Goal: Navigation & Orientation: Find specific page/section

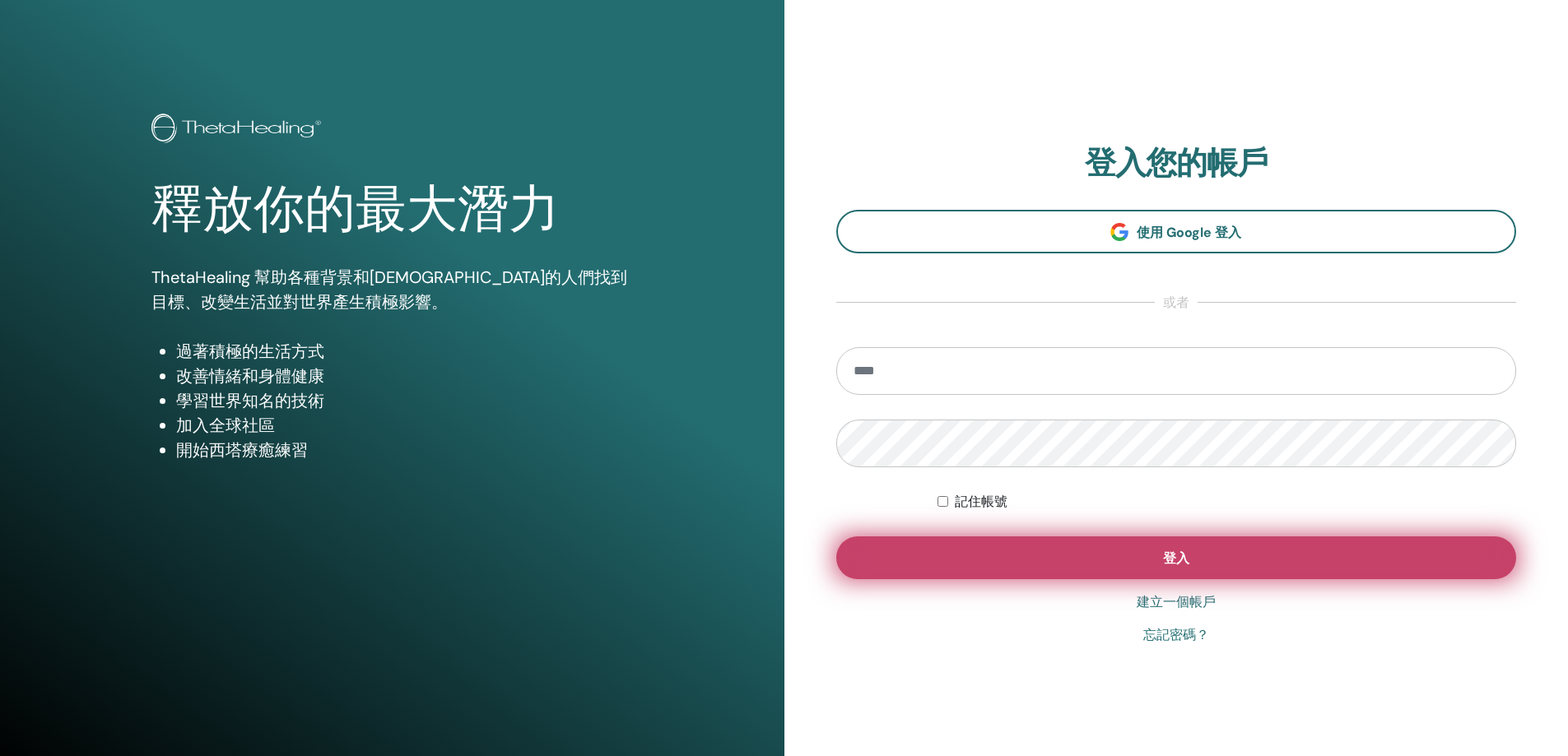
type input "**********"
click at [1216, 568] on button "登入" at bounding box center [1176, 558] width 681 height 43
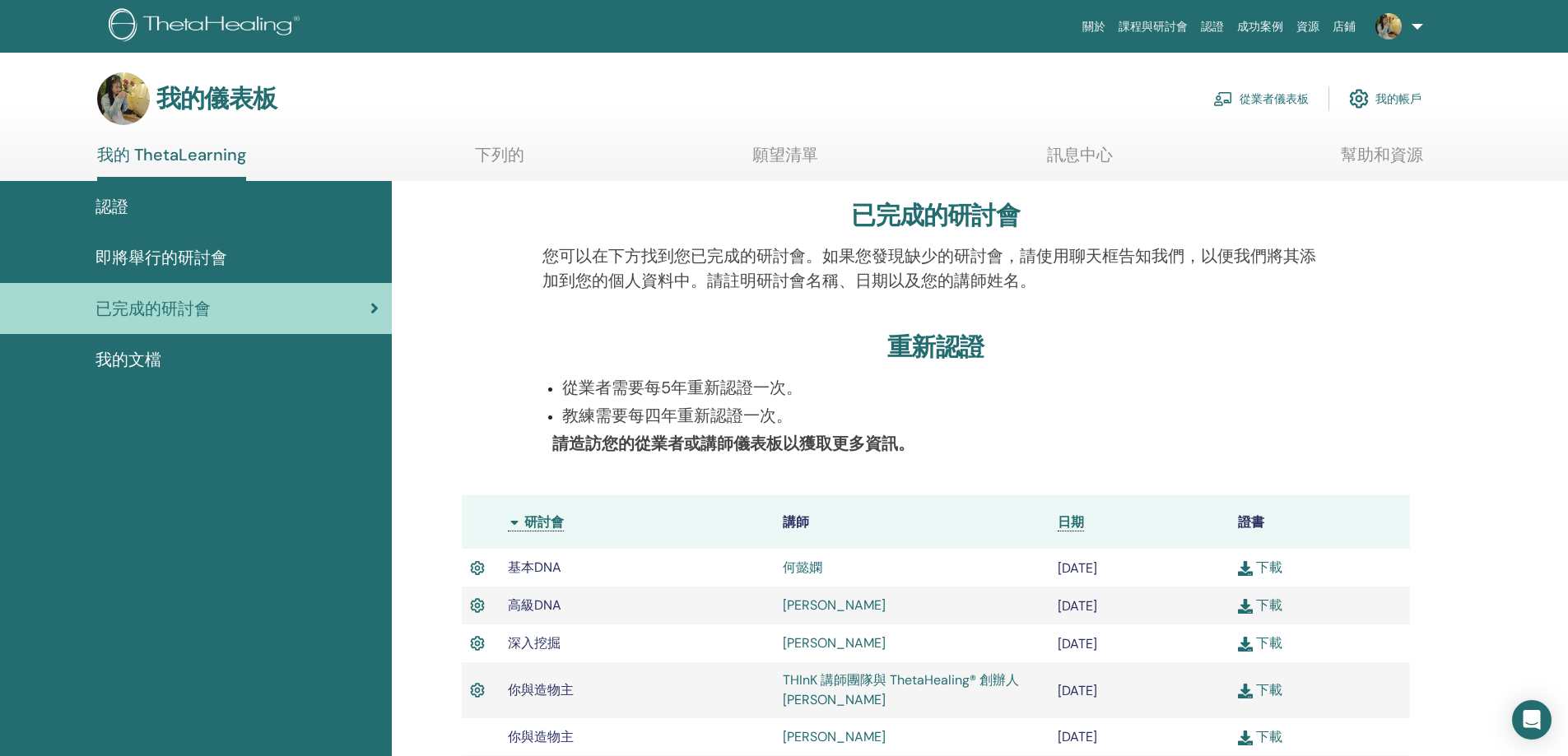
click at [167, 260] on font "即將舉行的研討會" at bounding box center [161, 257] width 132 height 21
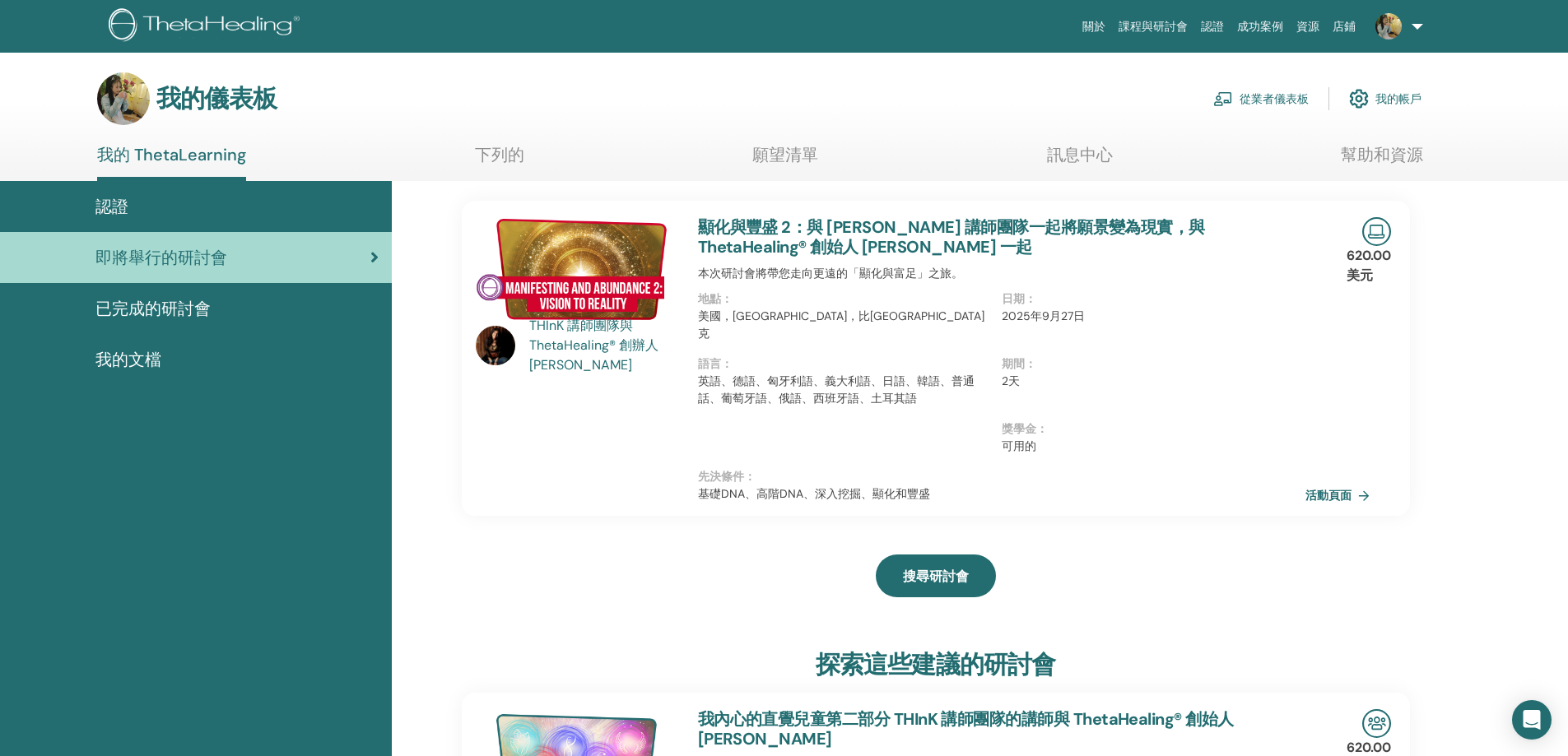
click at [201, 208] on div "認證" at bounding box center [196, 206] width 365 height 24
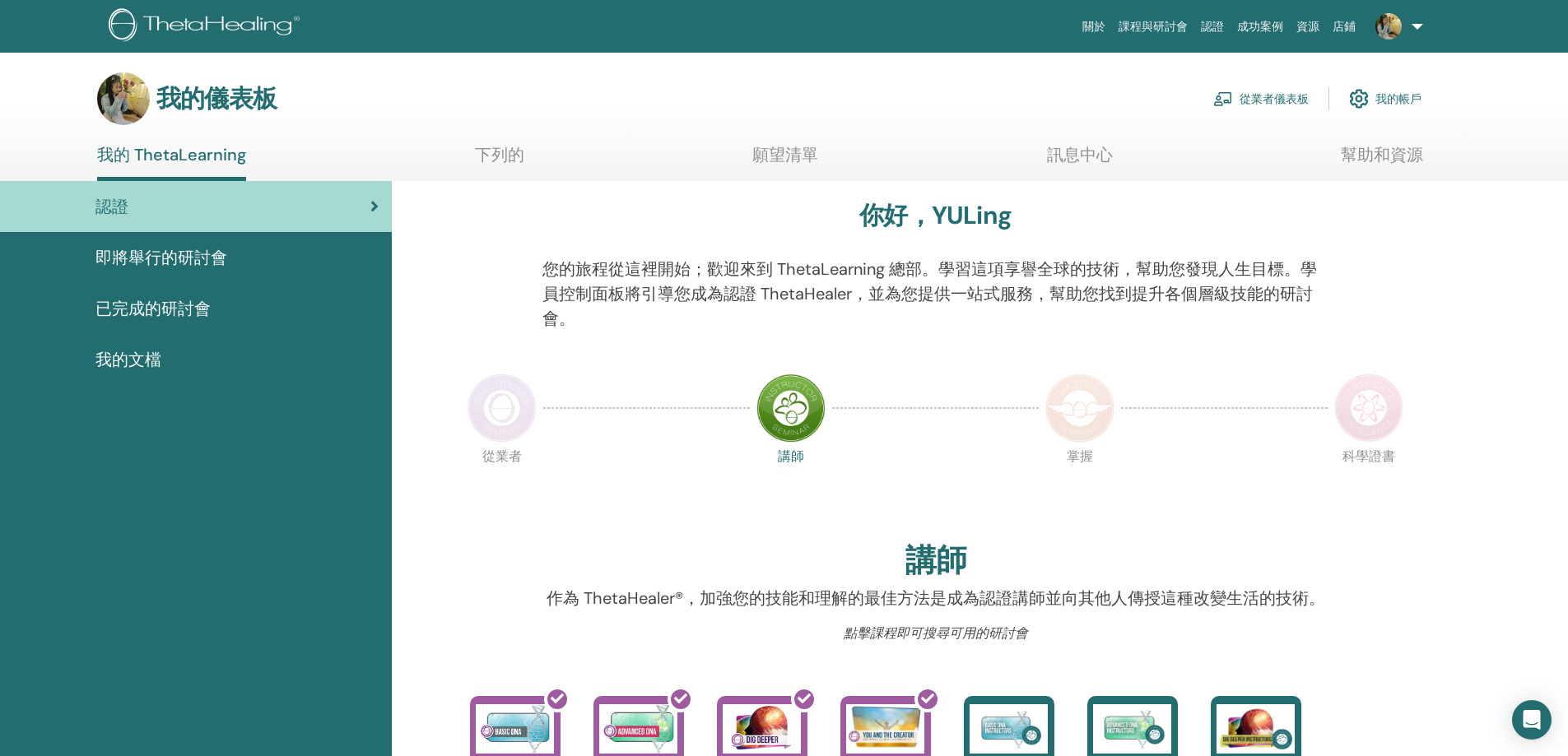
click at [486, 416] on img at bounding box center [502, 408] width 69 height 69
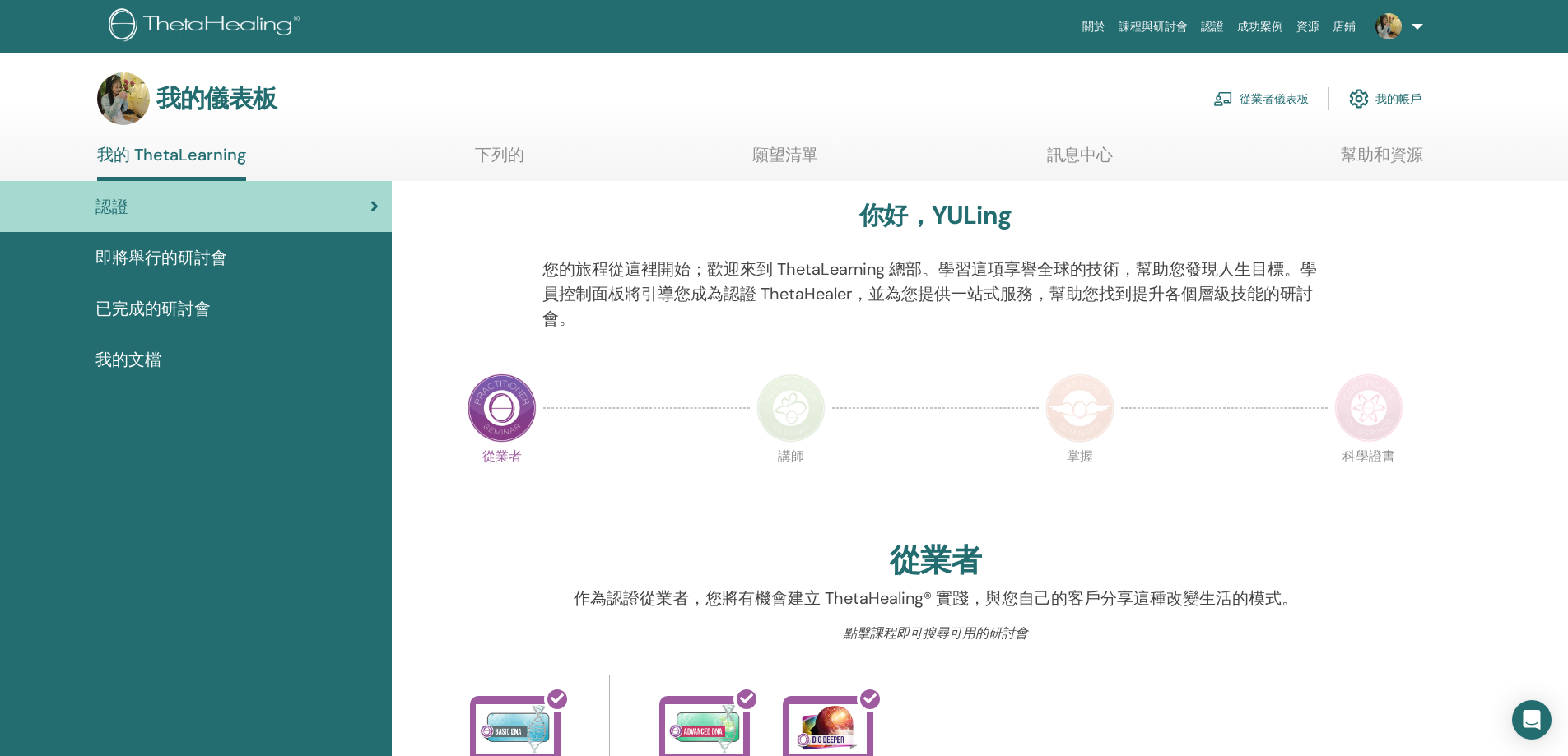
click at [190, 352] on div "我的文檔" at bounding box center [196, 359] width 365 height 24
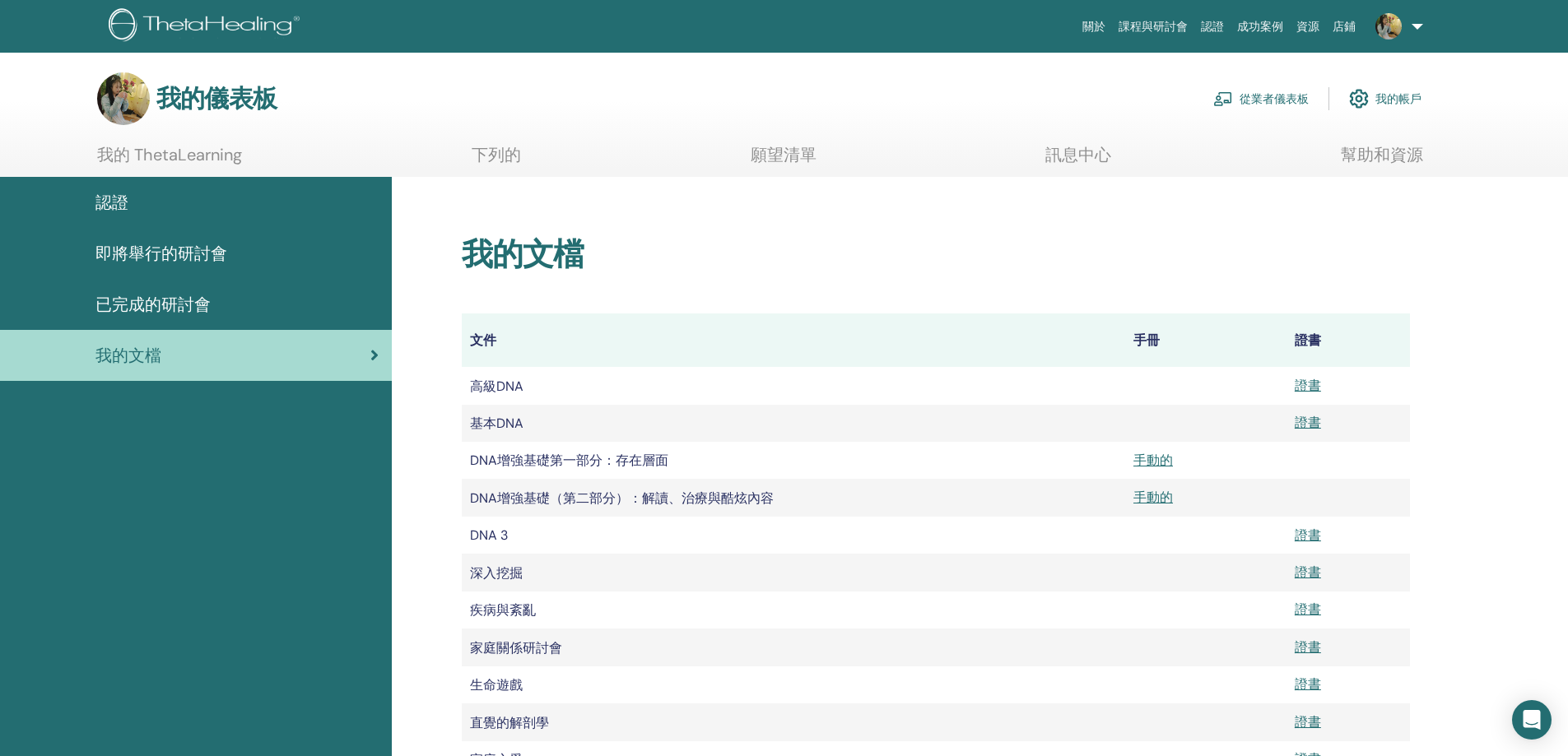
click at [784, 156] on font "願望清單" at bounding box center [784, 155] width 66 height 21
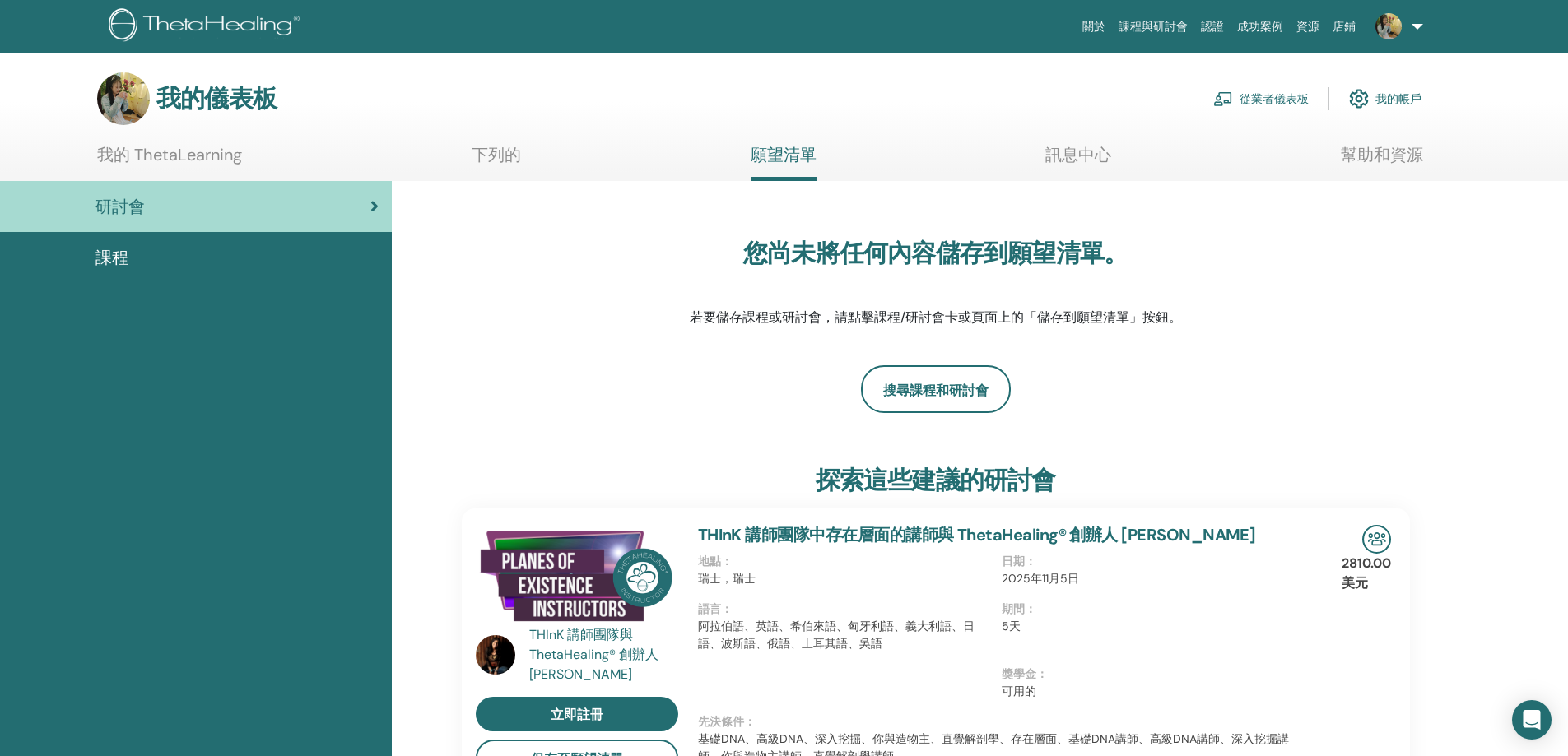
drag, startPoint x: 151, startPoint y: 280, endPoint x: 155, endPoint y: 271, distance: 9.8
click at [152, 279] on link "課程" at bounding box center [196, 257] width 392 height 51
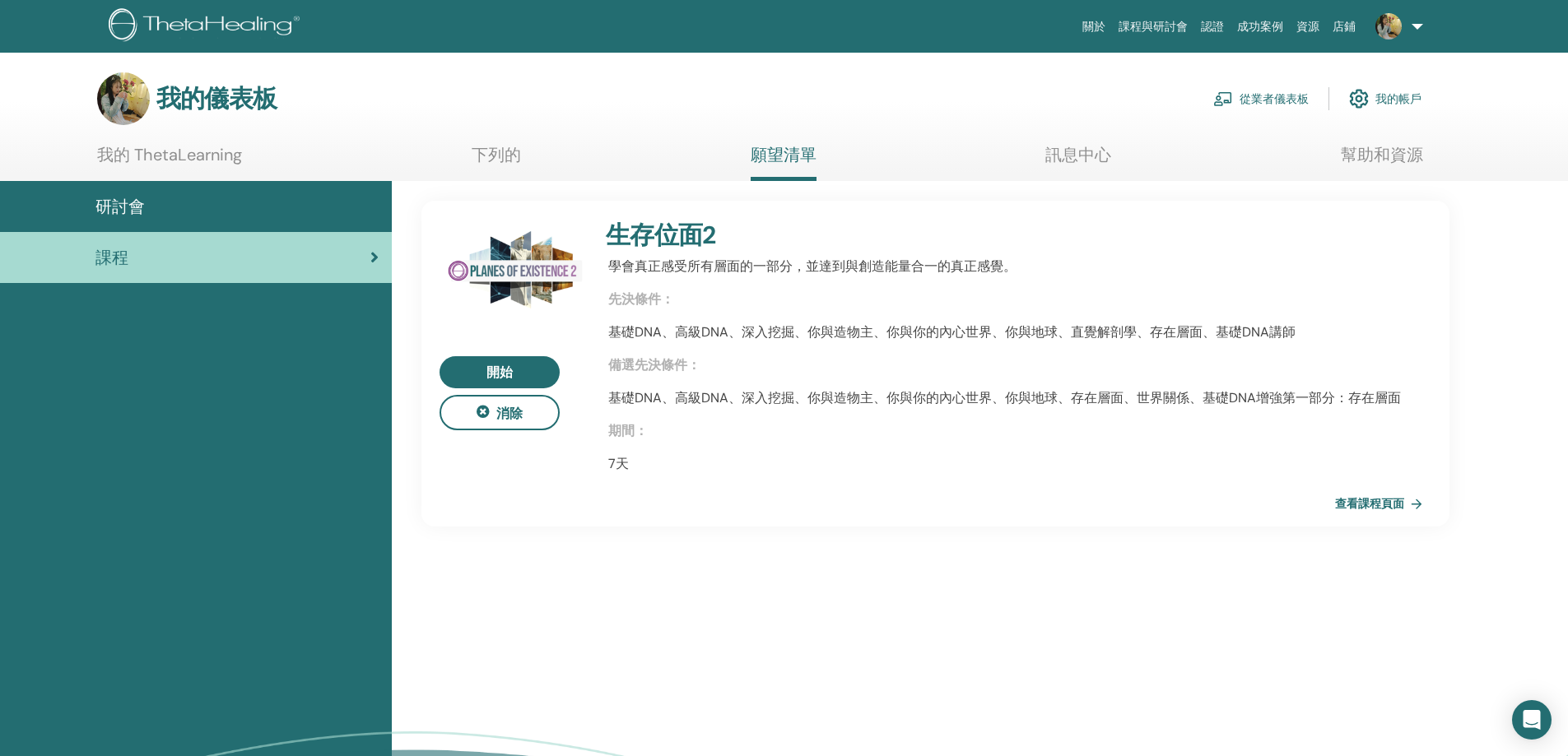
click at [167, 154] on font "我的 ThetaLearning" at bounding box center [170, 155] width 145 height 21
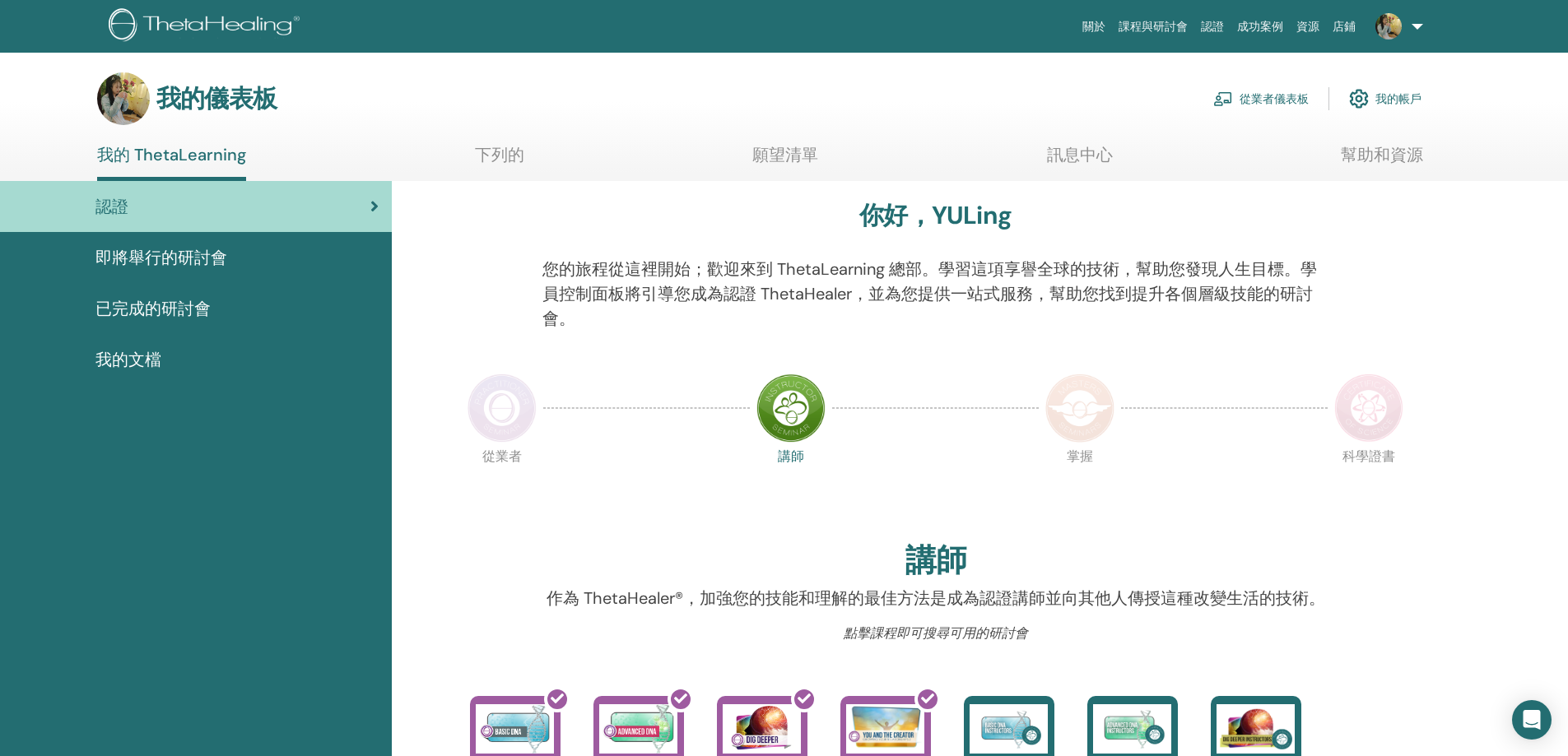
click at [173, 353] on div "我的文檔" at bounding box center [196, 359] width 365 height 24
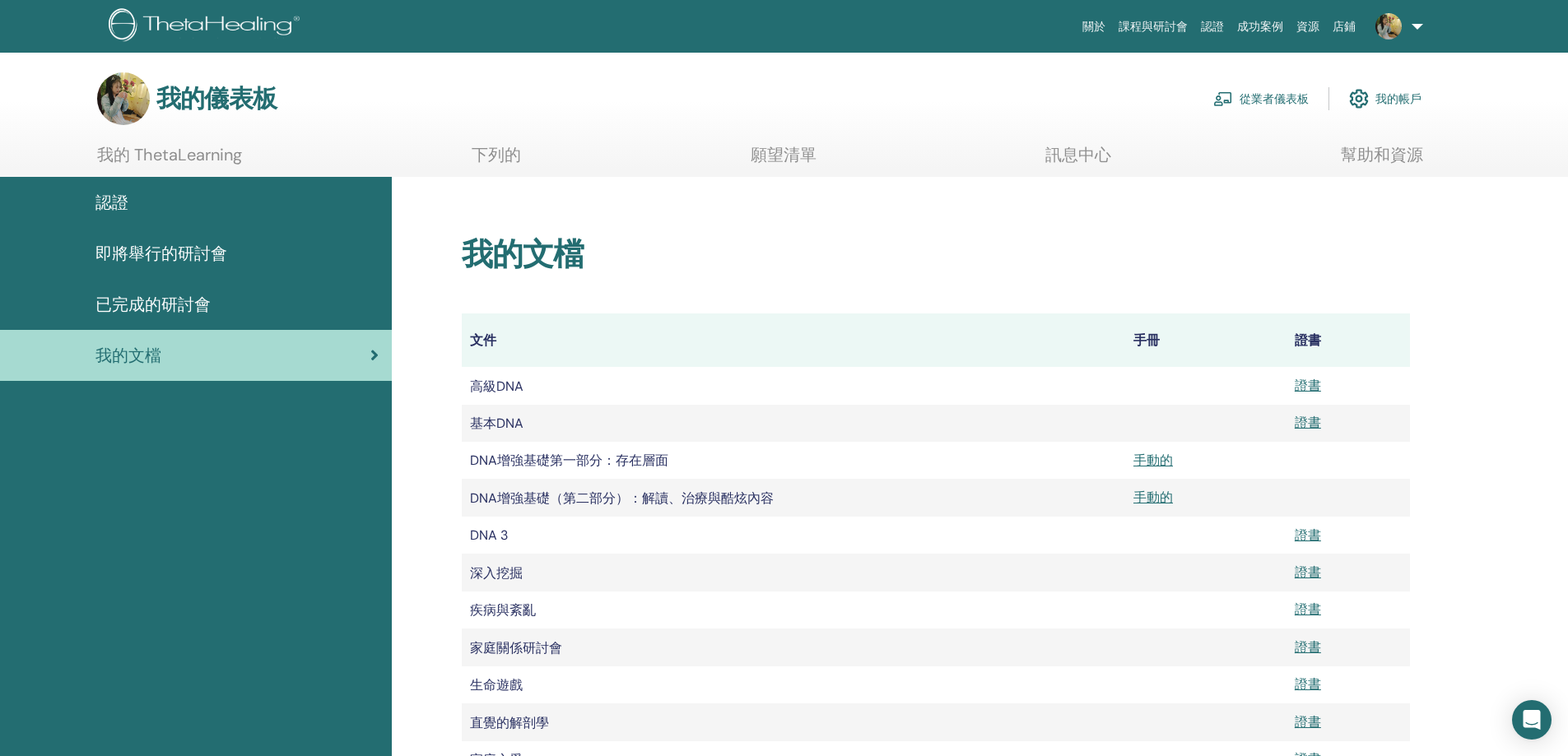
click at [746, 151] on ul "我的 ThetaLearning 下列的 願望清單 訊息中心 幫助和資源" at bounding box center [760, 161] width 1326 height 32
click at [783, 156] on font "願望清單" at bounding box center [784, 155] width 66 height 21
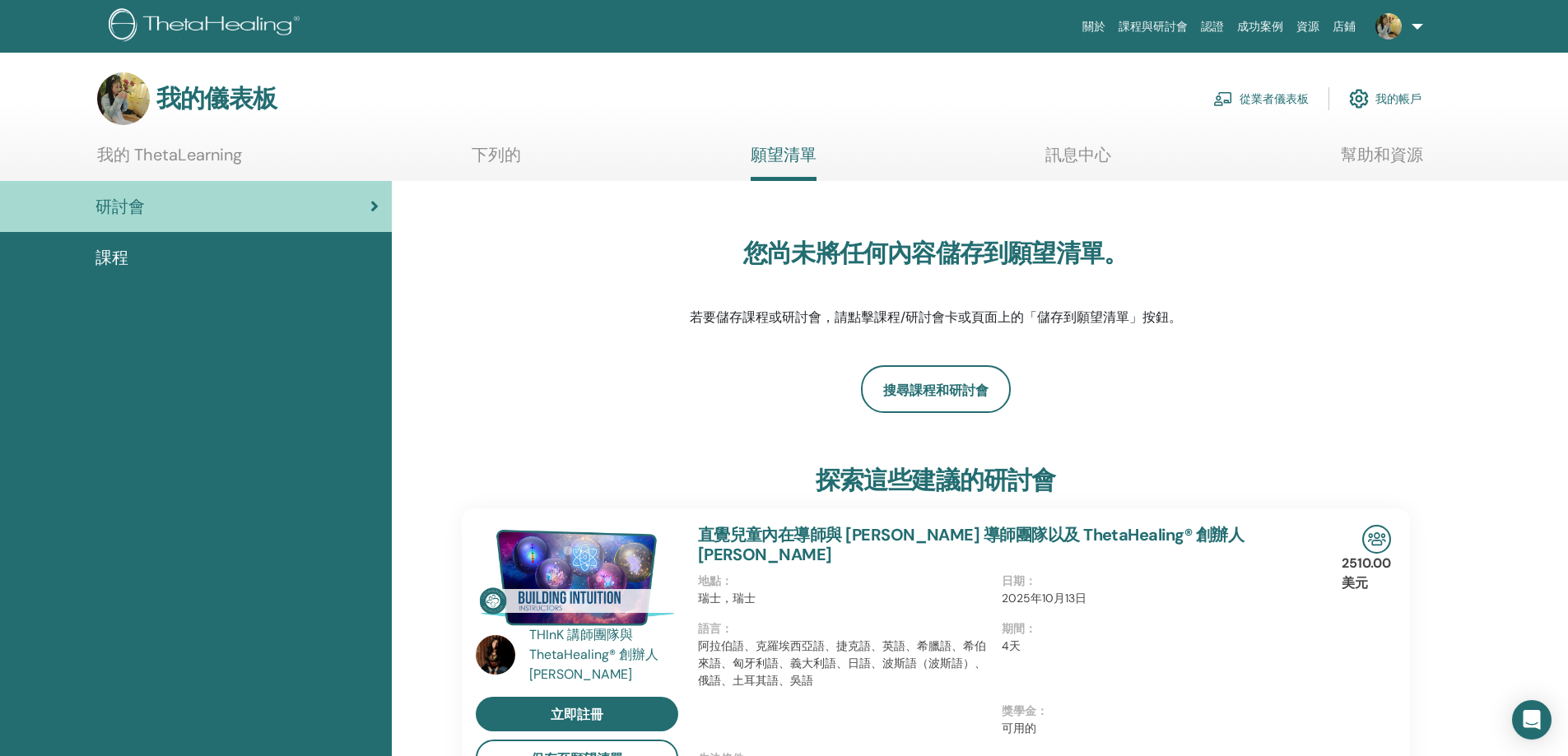
click at [204, 257] on div "課程" at bounding box center [196, 257] width 365 height 24
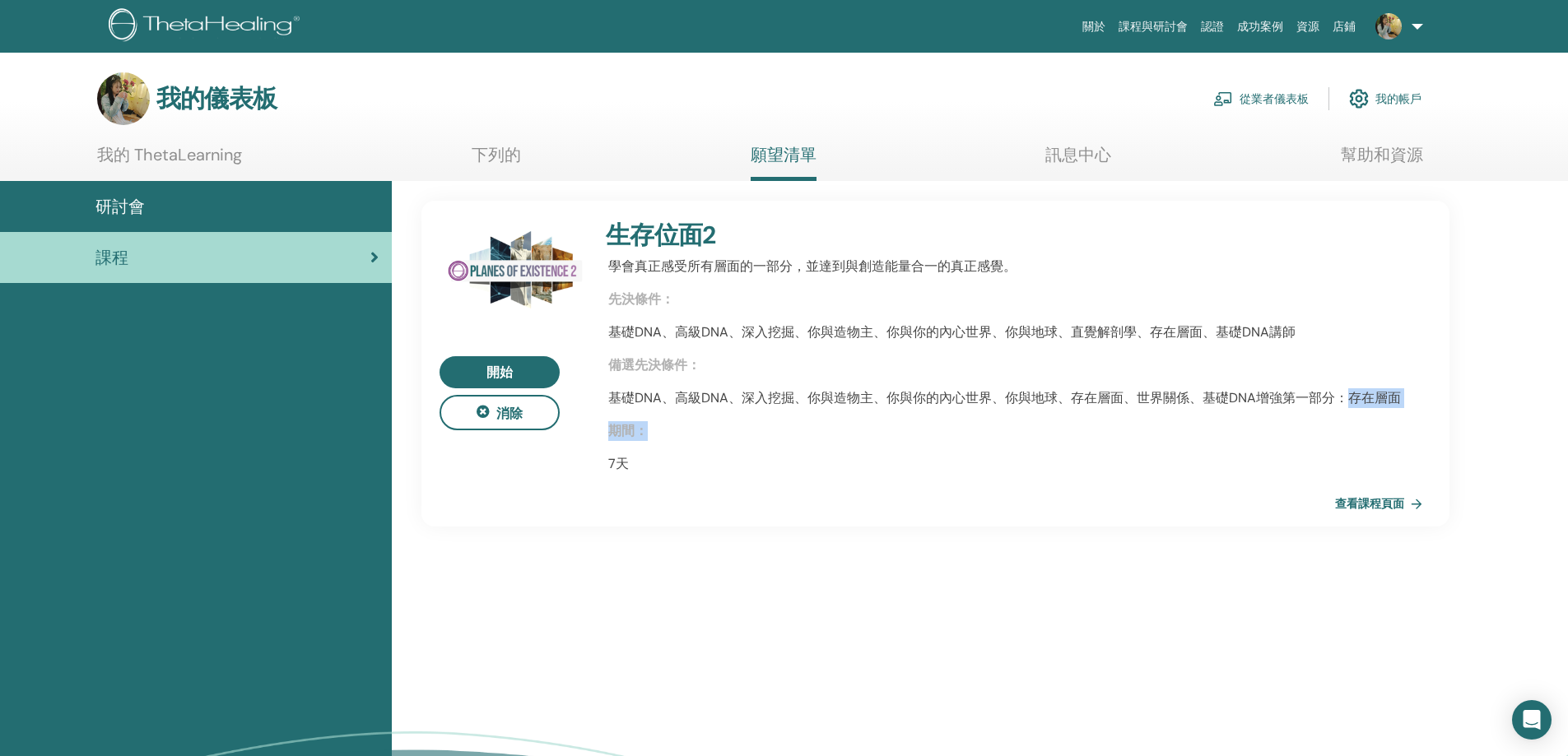
drag, startPoint x: 1355, startPoint y: 400, endPoint x: 1413, endPoint y: 410, distance: 58.9
click at [1413, 410] on div "生存位面2 學會真正感受所有層面的一部分，並達到與創造能量合一的真正感覺。 先決條件： 基礎DNA、高級DNA、深入挖掘、你與造物主、你與你的內心世界、你與地…" at bounding box center [1013, 370] width 830 height 300
click at [489, 151] on font "下列的" at bounding box center [496, 155] width 50 height 21
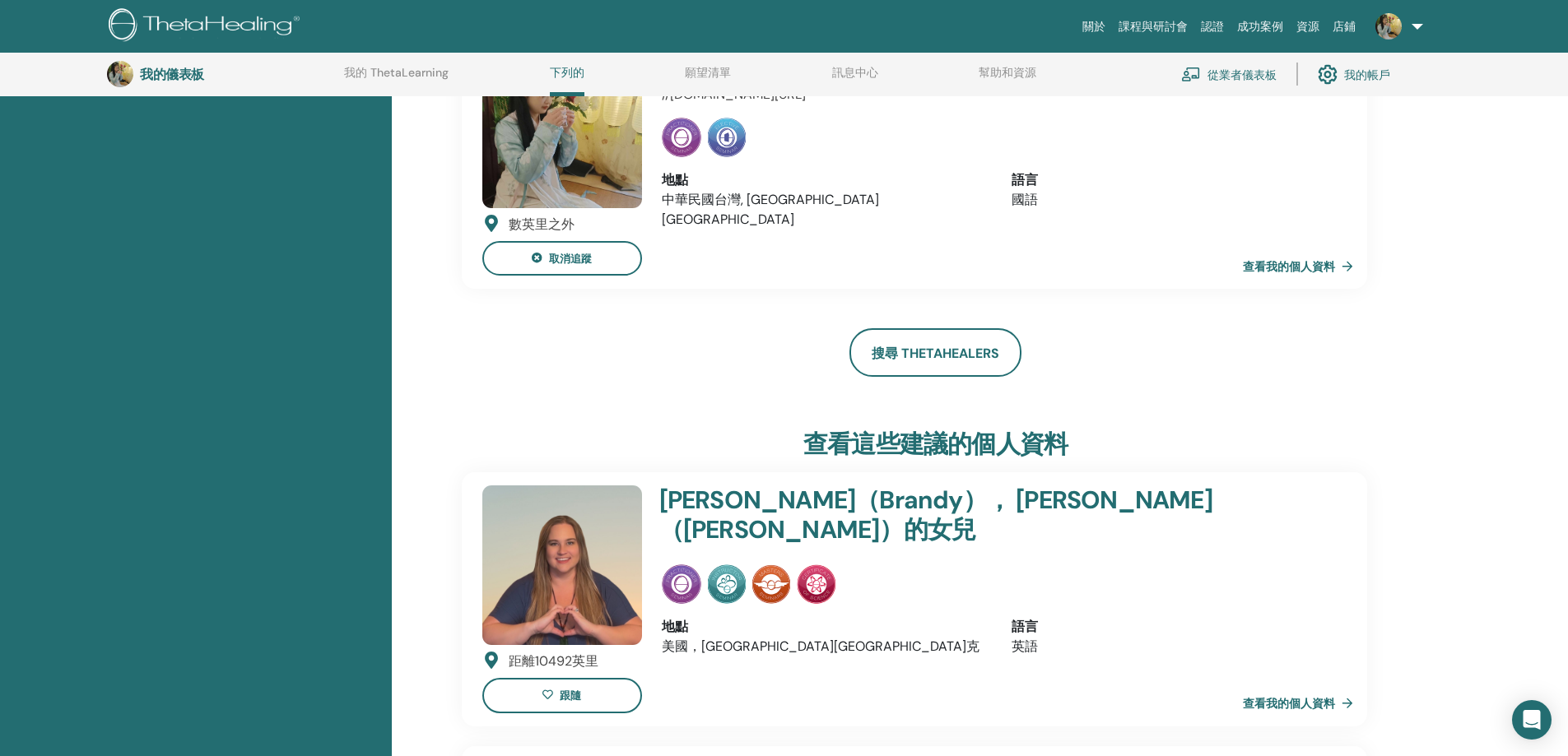
scroll to position [1195, 0]
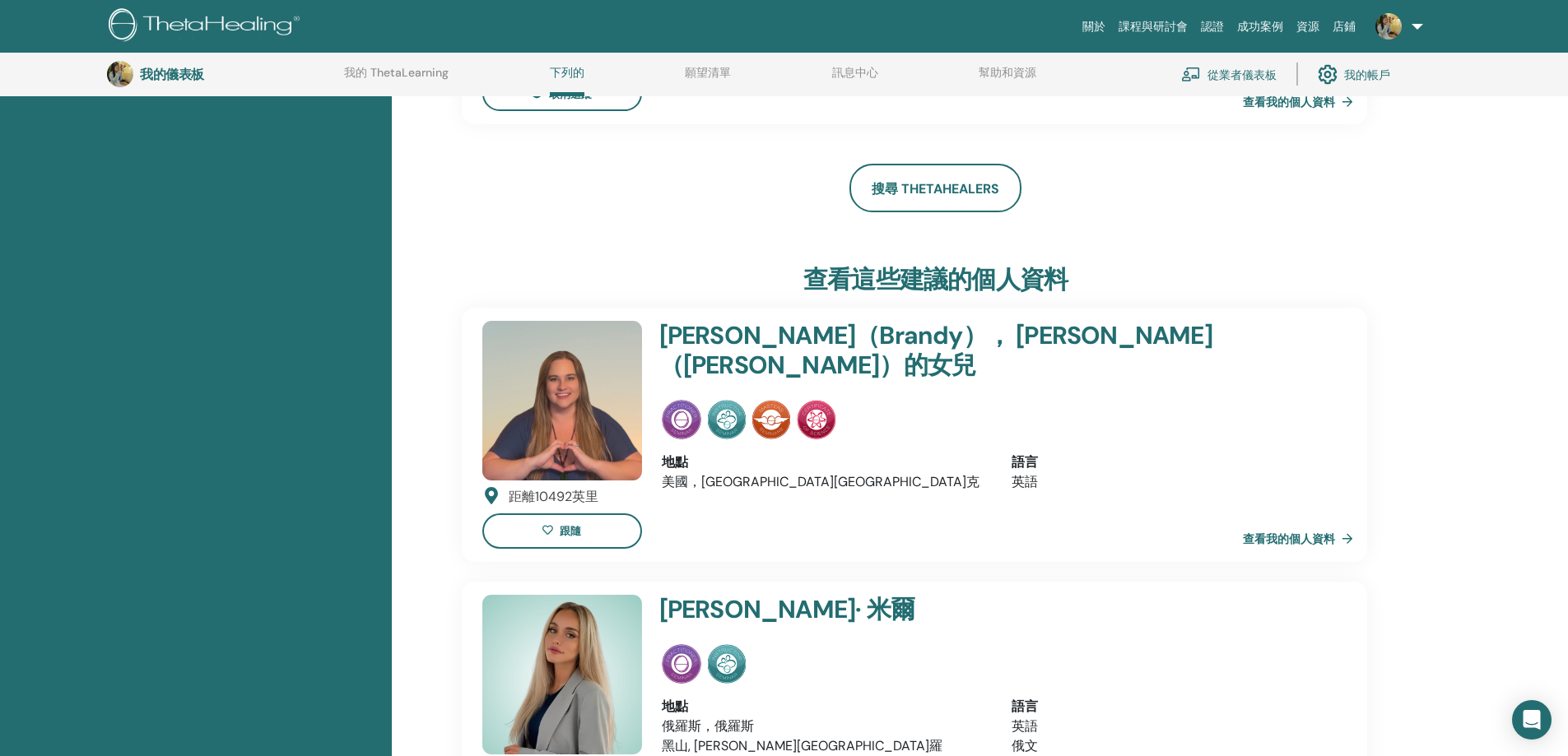
click at [1276, 542] on font "查看我的個人資料" at bounding box center [1289, 539] width 93 height 15
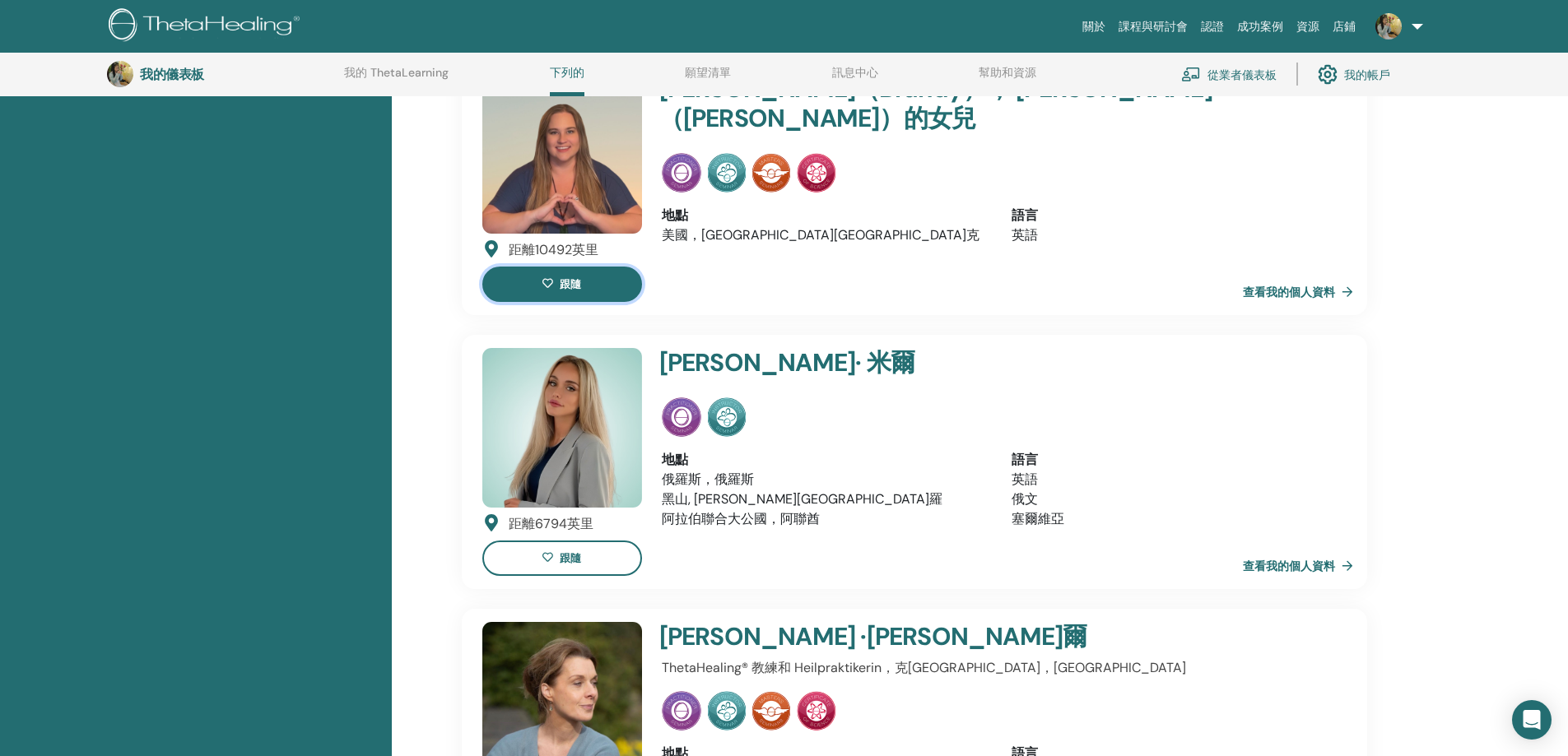
click at [569, 278] on button "跟隨" at bounding box center [562, 284] width 160 height 35
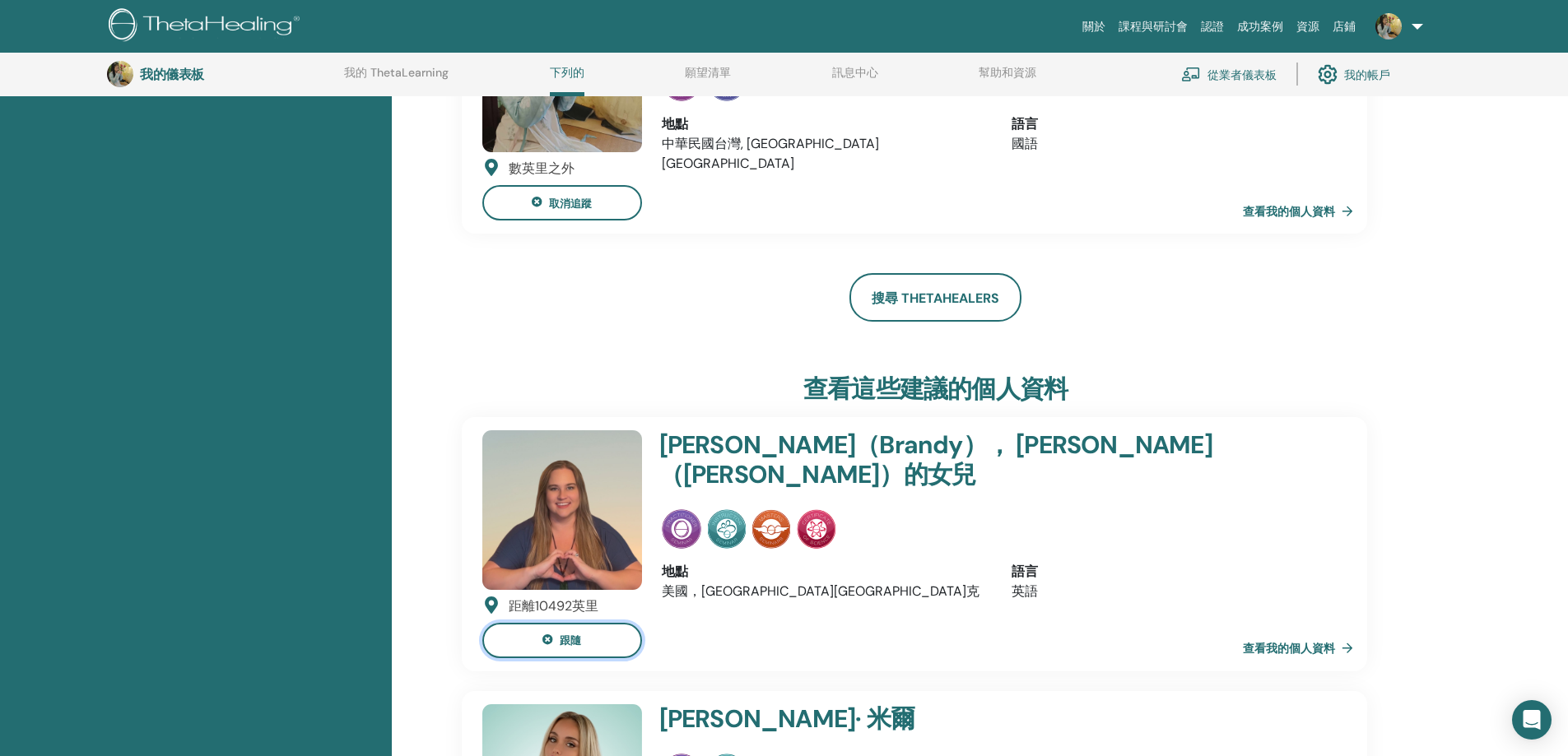
scroll to position [1114, 0]
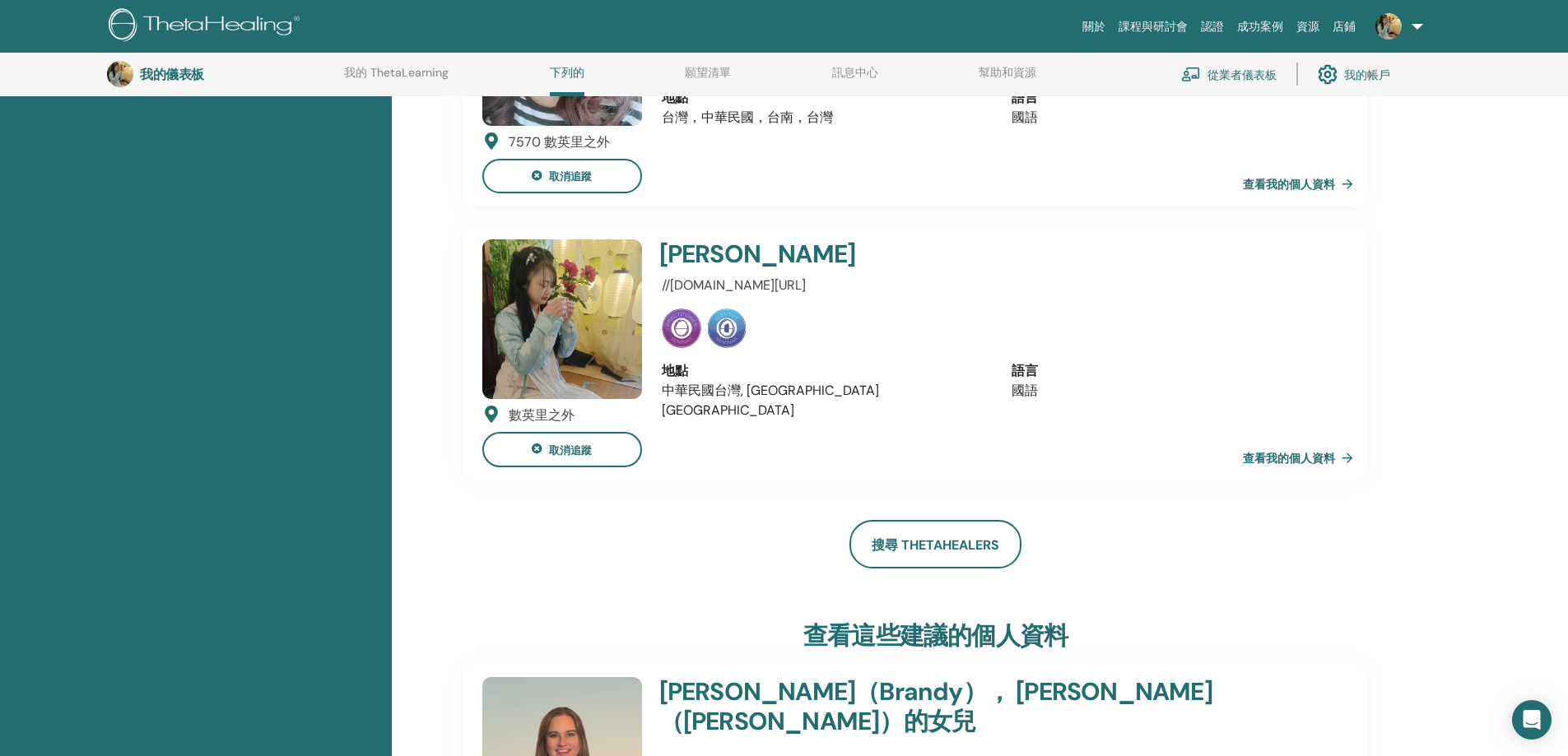
click at [1306, 451] on font "查看我的個人資料" at bounding box center [1289, 458] width 93 height 16
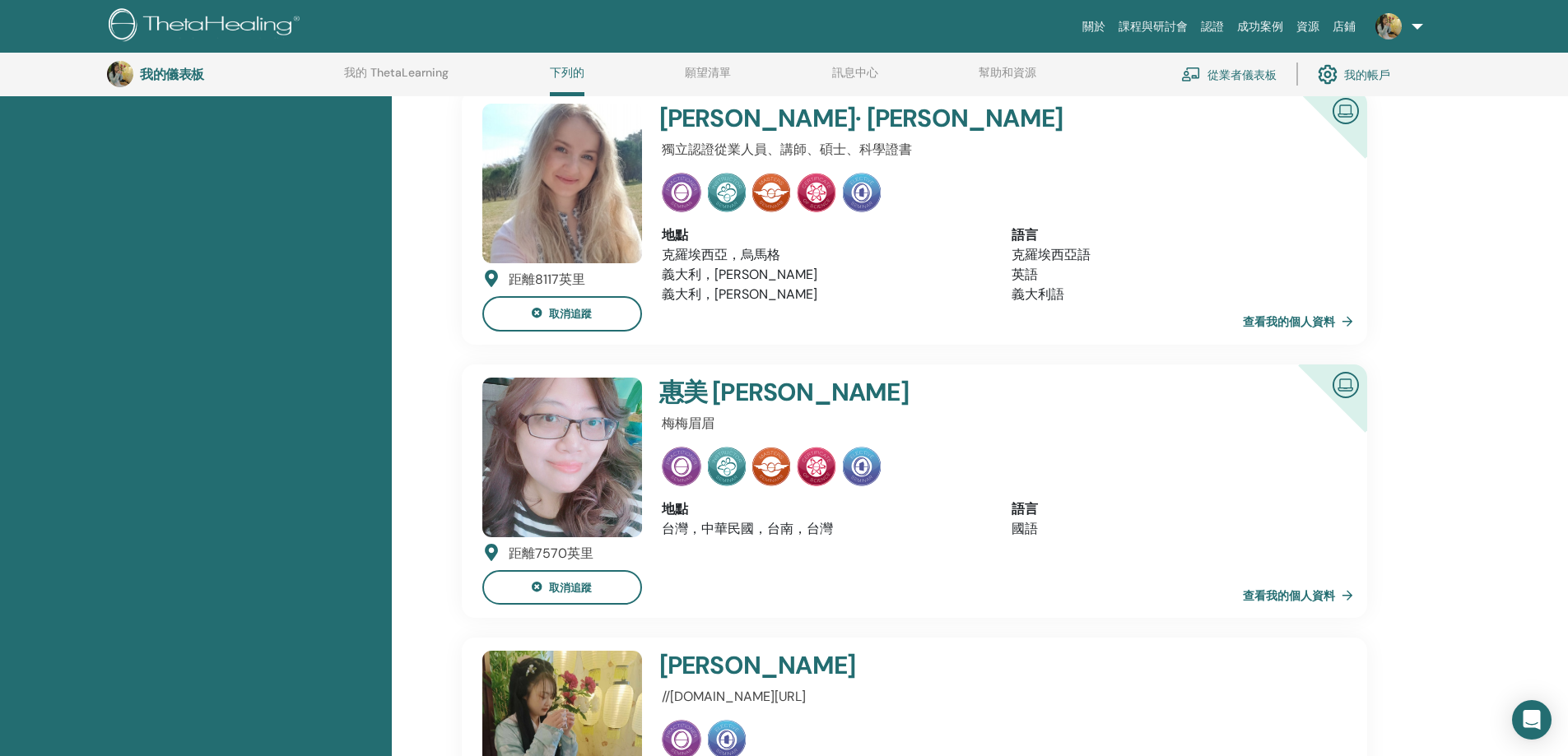
scroll to position [867, 0]
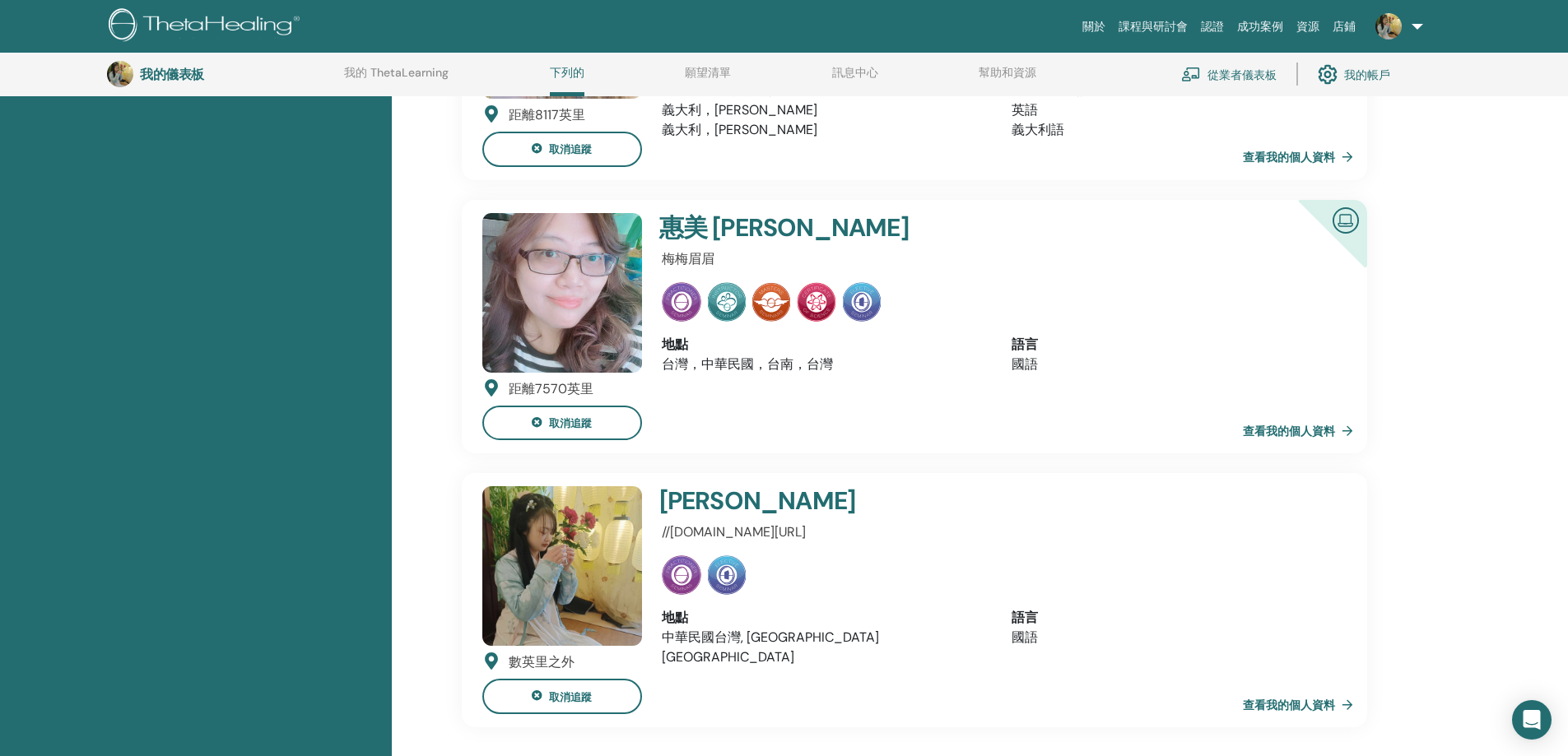
click at [1422, 293] on div "距離 10492英里 取消追蹤 布[PERSON_NAME]（[PERSON_NAME]）， 維[PERSON_NAME]（[PERSON_NAME]）的女兒…" at bounding box center [937, 555] width 988 height 2395
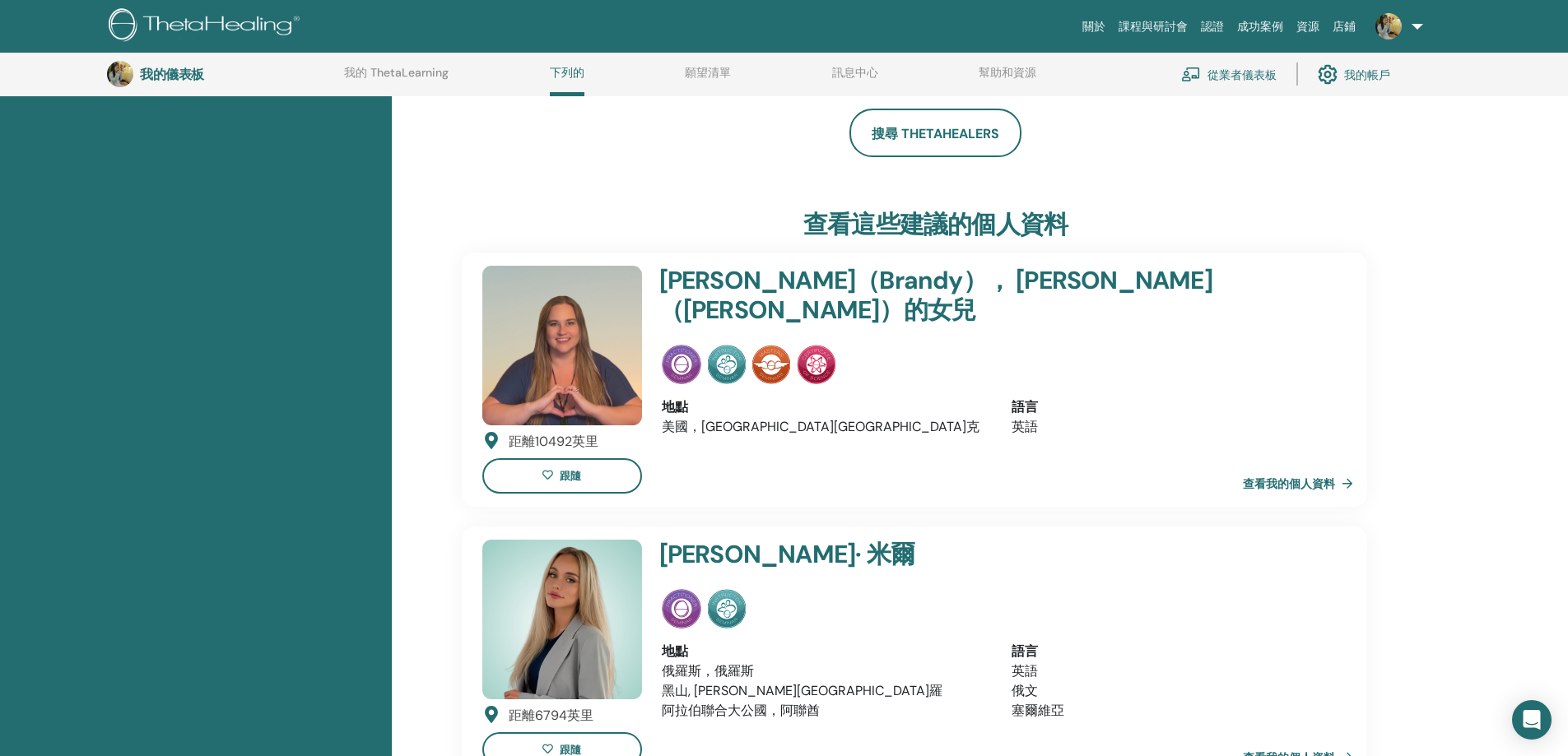
scroll to position [1607, 0]
